Goal: Task Accomplishment & Management: Use online tool/utility

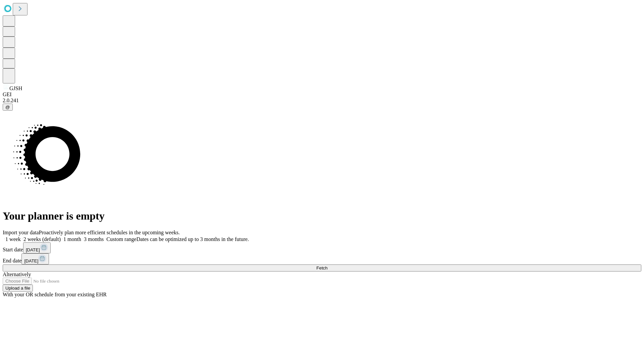
click at [327, 266] on span "Fetch" at bounding box center [321, 268] width 11 height 5
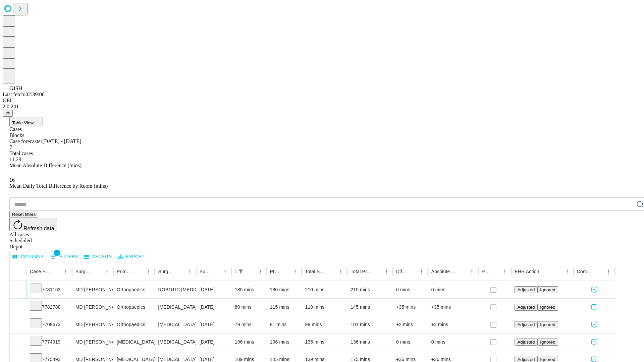
click at [39, 285] on icon at bounding box center [36, 288] width 7 height 7
